Goal: Check status: Check status

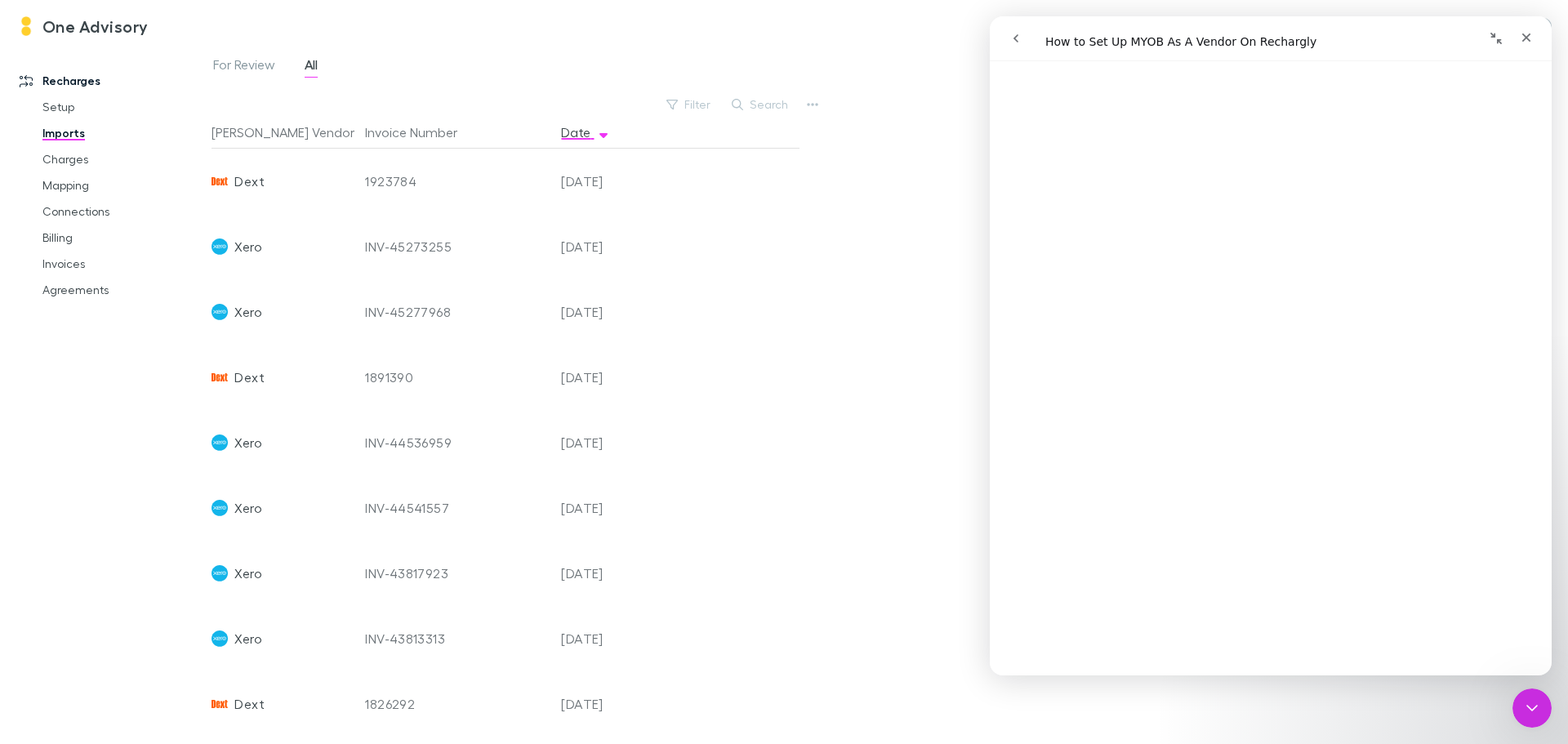
scroll to position [409, 0]
click at [62, 262] on link "Invoices" at bounding box center [123, 263] width 194 height 26
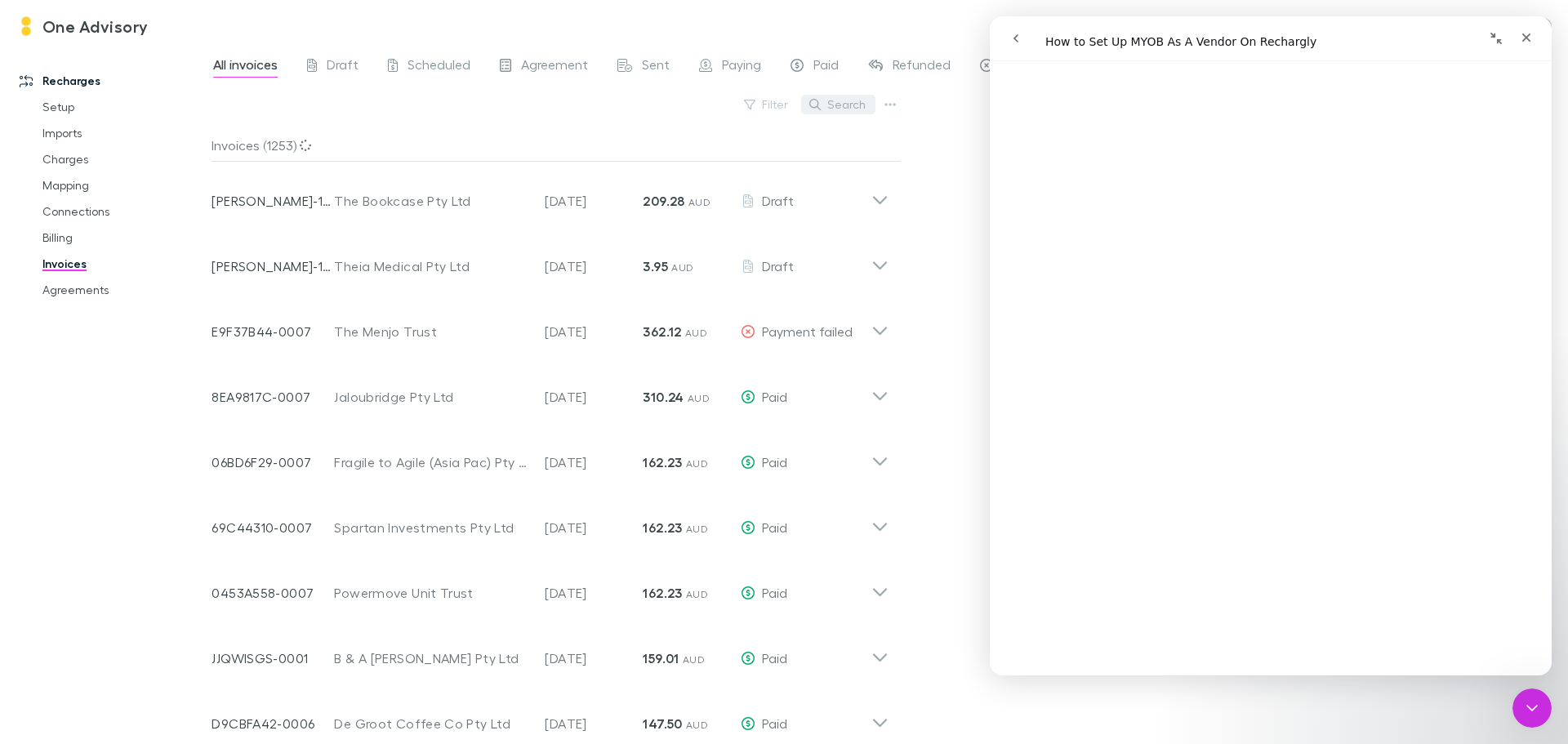
click at [821, 108] on icon "button" at bounding box center [815, 104] width 11 height 11
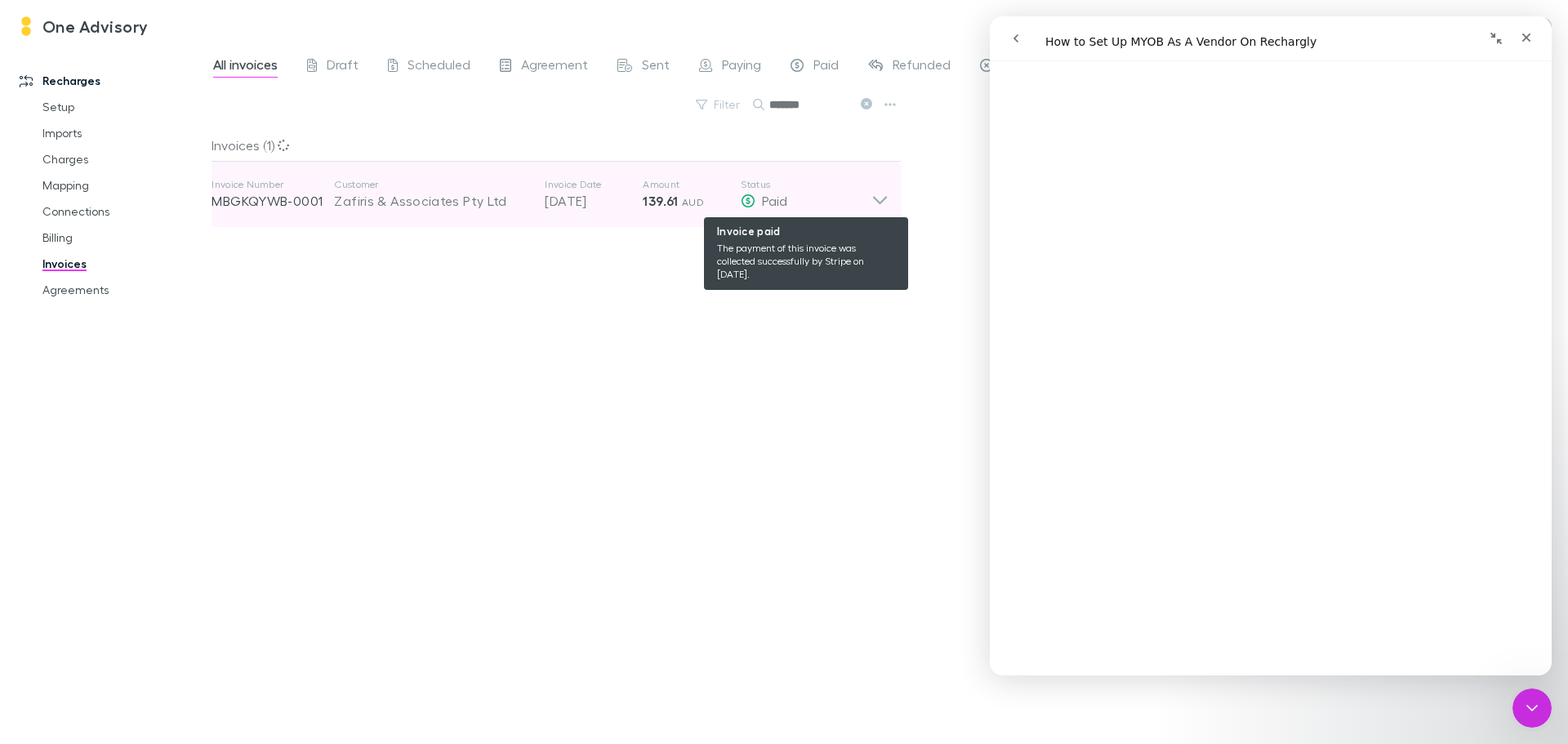
type input "*******"
click at [868, 199] on div "Paid" at bounding box center [805, 201] width 130 height 19
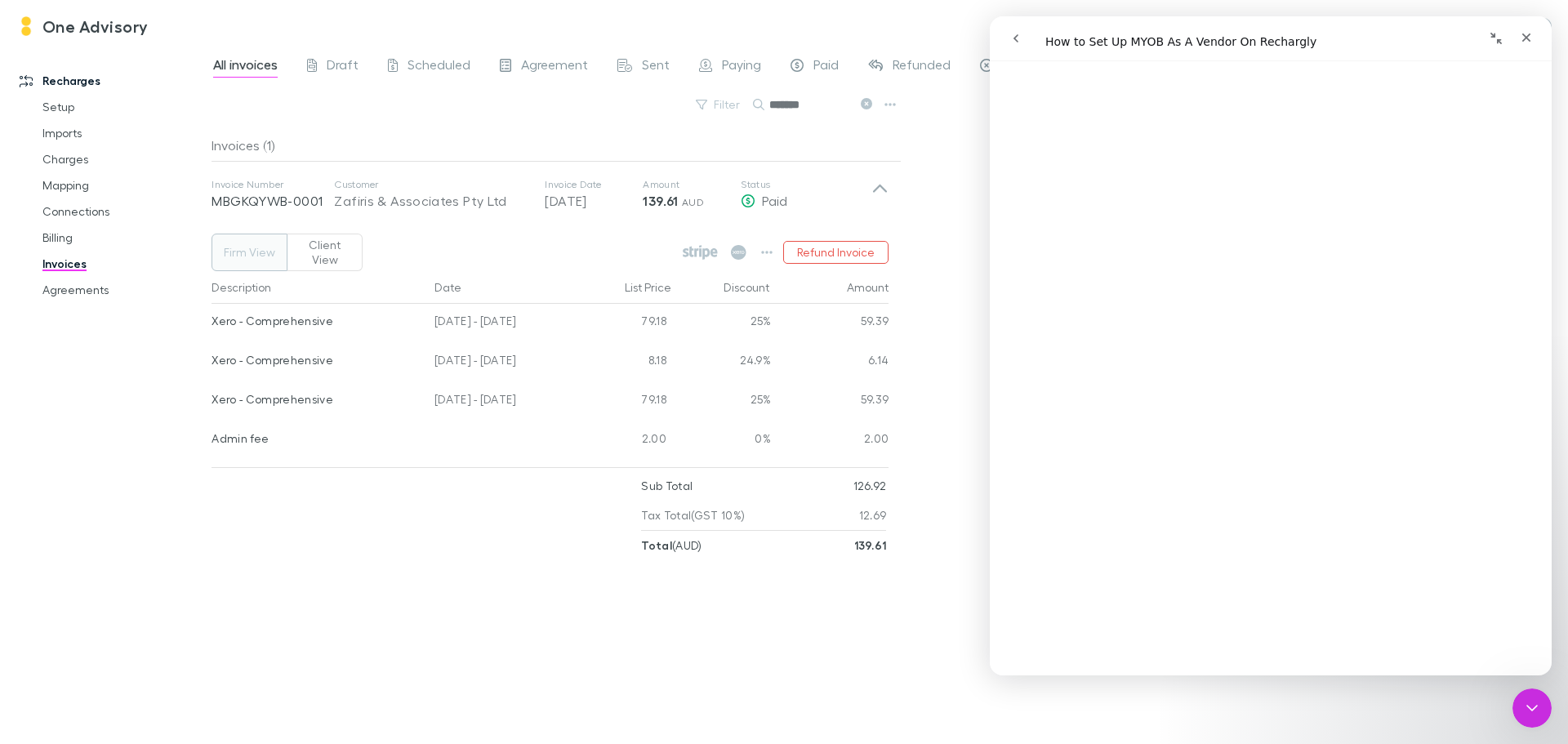
click at [497, 658] on div "Invoices (1) Invoice Number MBGKQYWB-0001 Customer Zafiris & Associates Pty Ltd…" at bounding box center [557, 430] width 690 height 602
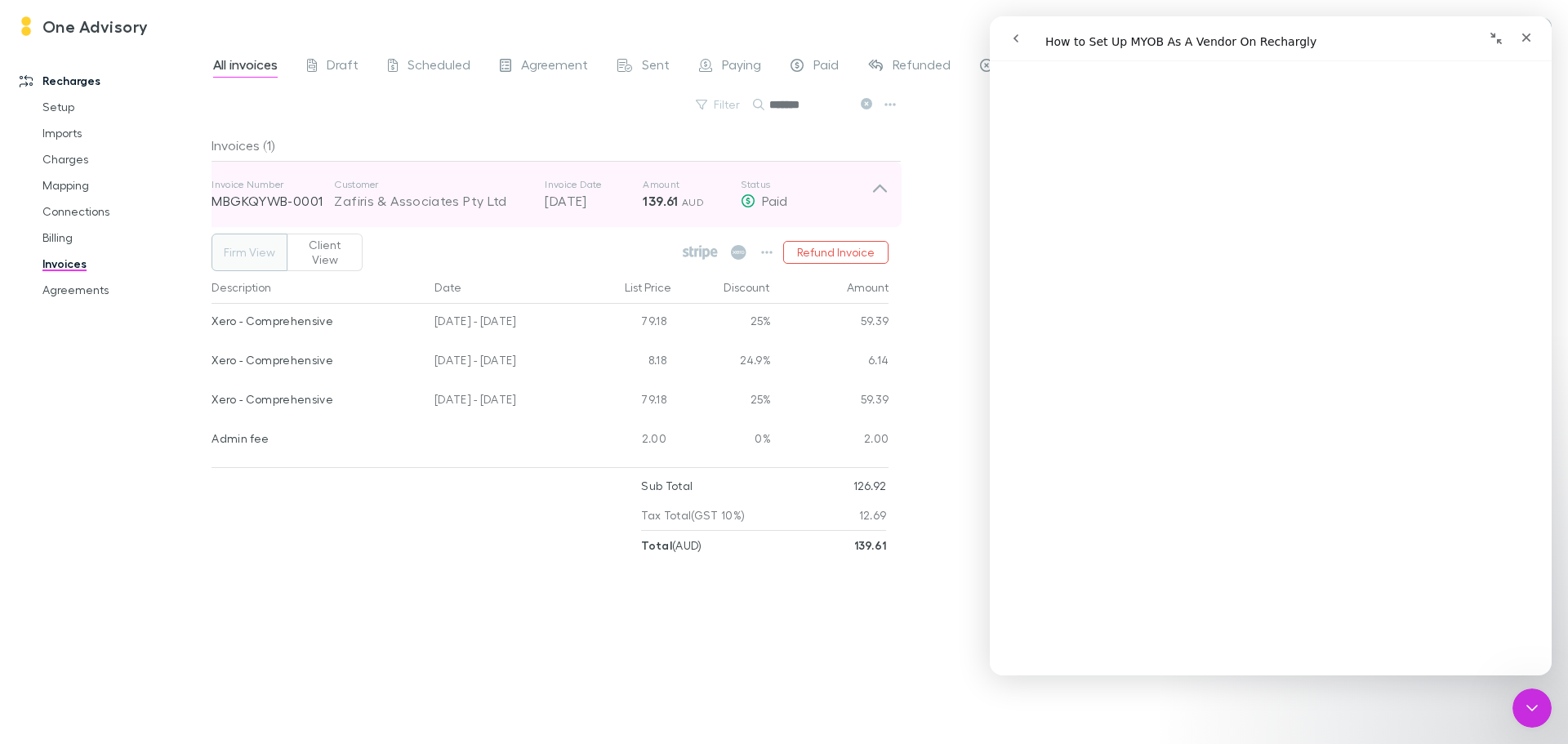
click at [879, 191] on icon at bounding box center [879, 194] width 18 height 32
